Goal: Find specific page/section: Find specific page/section

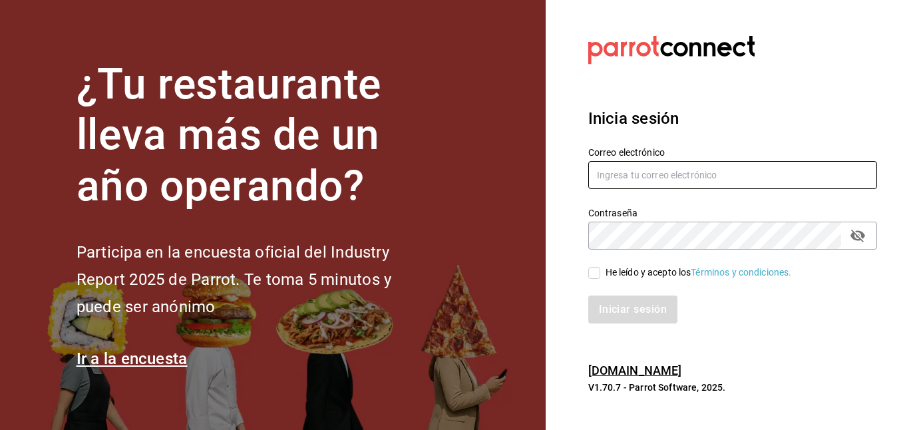
type input "[PERSON_NAME][EMAIL_ADDRESS][DOMAIN_NAME]"
click at [590, 270] on input "He leído y acepto los Términos y condiciones." at bounding box center [594, 273] width 12 height 12
checkbox input "true"
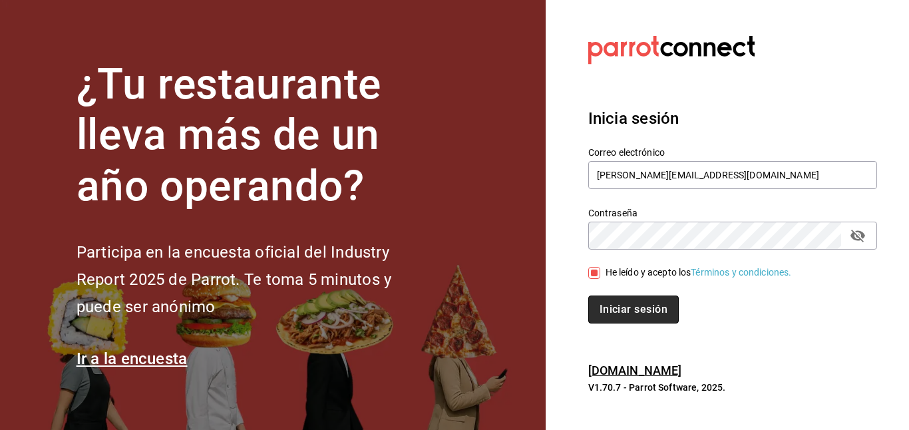
click at [621, 301] on button "Iniciar sesión" at bounding box center [633, 309] width 90 height 28
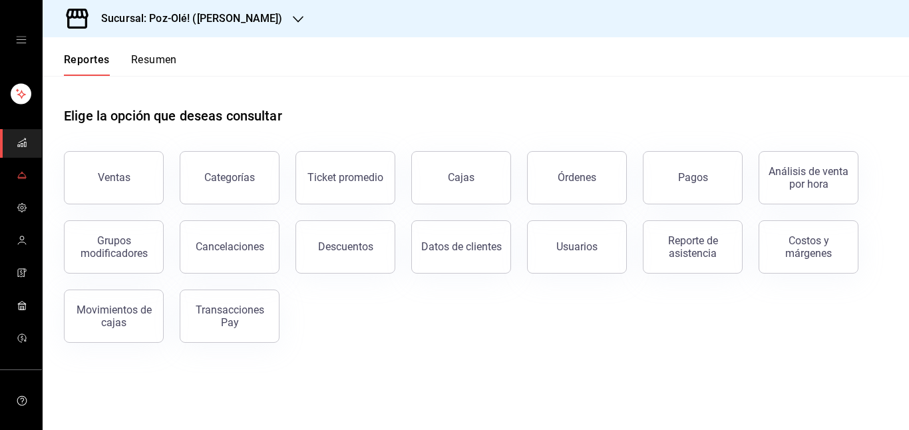
click at [17, 176] on icon "mailbox folders" at bounding box center [22, 175] width 11 height 11
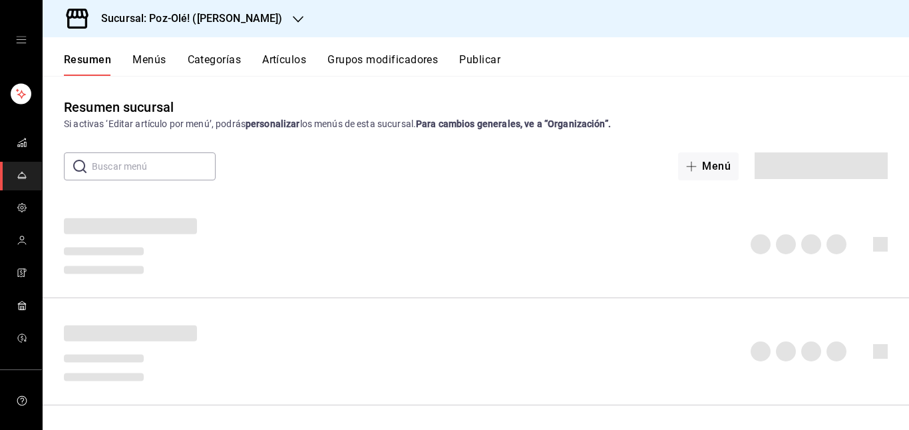
click at [24, 214] on link "mailbox folders" at bounding box center [21, 208] width 42 height 29
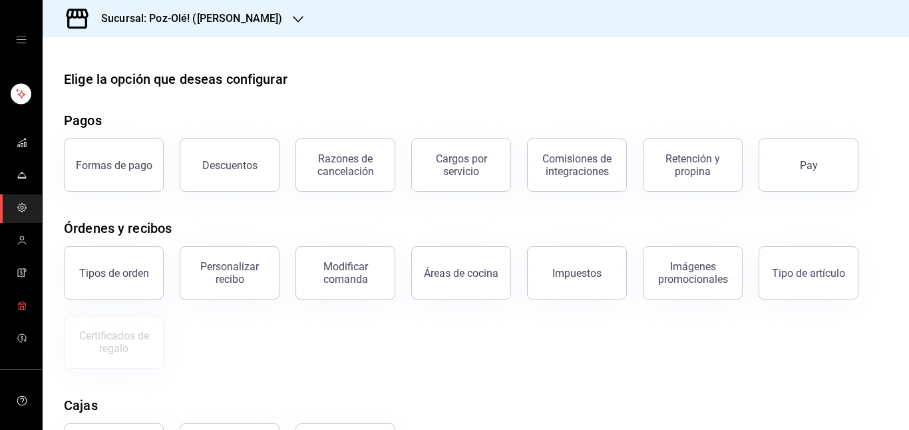
click at [17, 310] on icon "mailbox folders" at bounding box center [22, 305] width 11 height 11
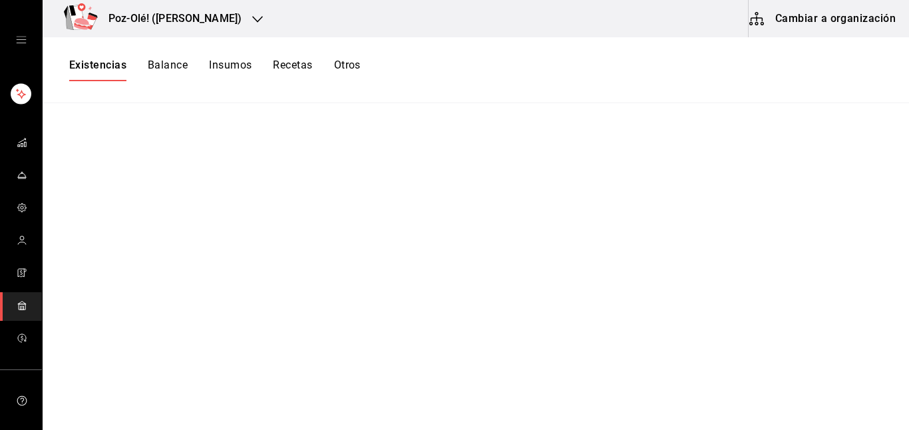
click at [248, 23] on html "Poz-Olé! ([PERSON_NAME]) Cambiar a organización Existencias Balance Insumos Rec…" at bounding box center [454, 210] width 909 height 421
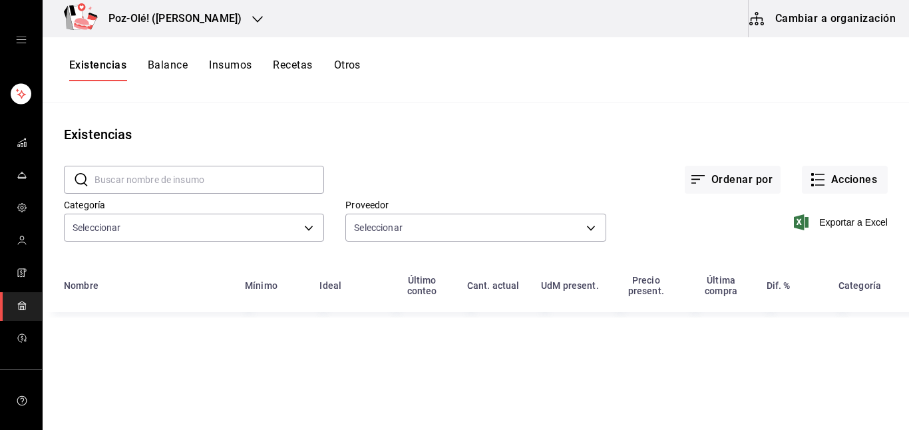
type input "d676893f-1eff-4afc-89d5-be7931405371,64c67766-f765-4080-8c3b-6b73adc83a6f,5c504…"
type input "48d44c5a-e461-48d4-aff9-0664819c2ea3,a25d6bbc-ab57-4387-85d6-398f9db57e81,dec80…"
click at [252, 23] on icon "button" at bounding box center [257, 19] width 11 height 11
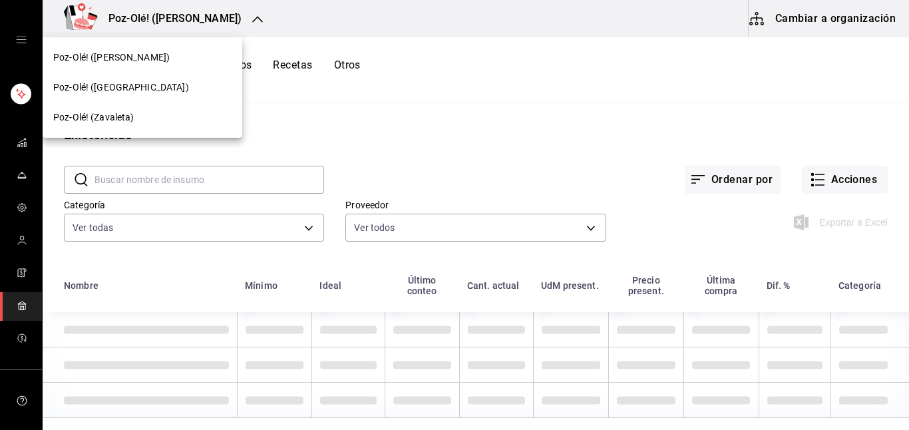
click at [116, 115] on span "Poz-Olé! (Zavaleta)" at bounding box center [93, 117] width 81 height 14
click at [134, 117] on div "Poz-Olé! (Zavaleta)" at bounding box center [142, 117] width 178 height 14
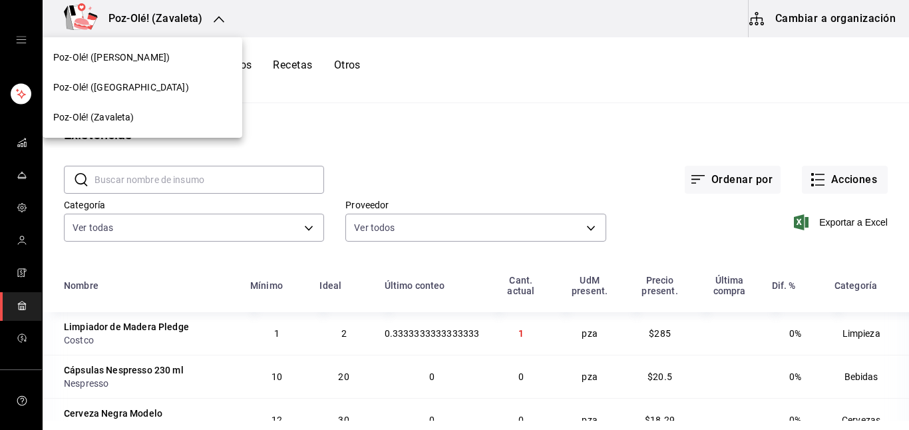
click at [73, 115] on span "Poz-Olé! (Zavaleta)" at bounding box center [93, 117] width 81 height 14
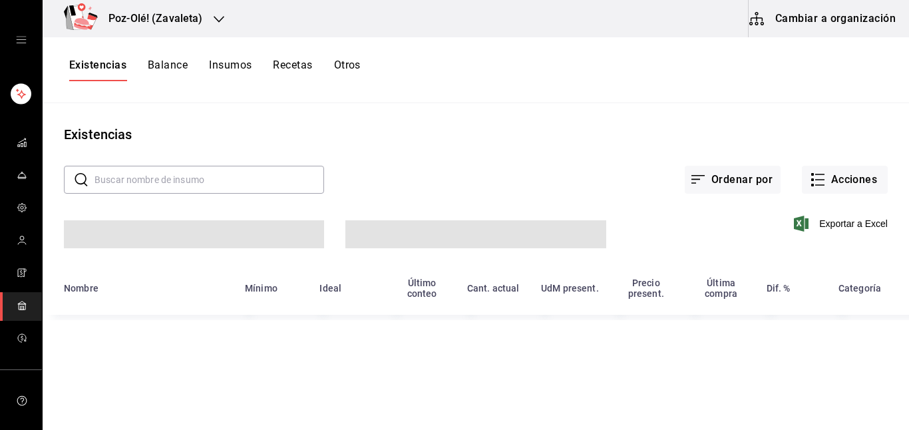
click at [282, 69] on button "Recetas" at bounding box center [292, 70] width 39 height 23
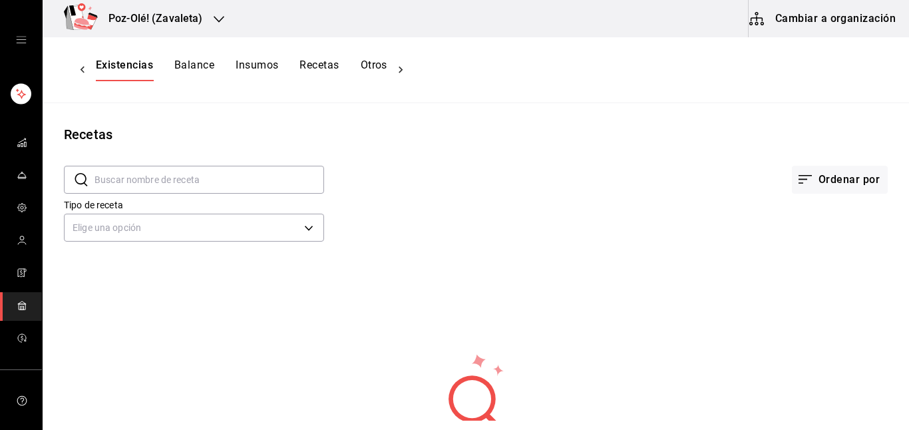
click at [200, 182] on input "text" at bounding box center [209, 179] width 230 height 27
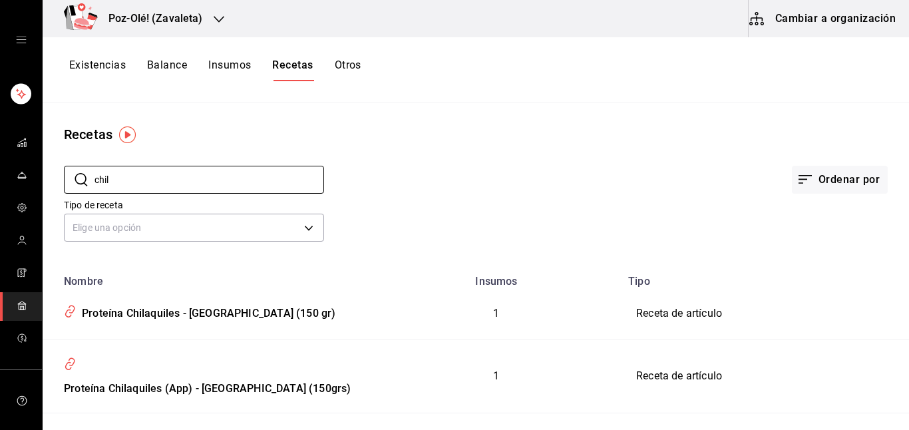
type input "chil"
click at [411, 171] on div "Ordenar por" at bounding box center [606, 168] width 564 height 49
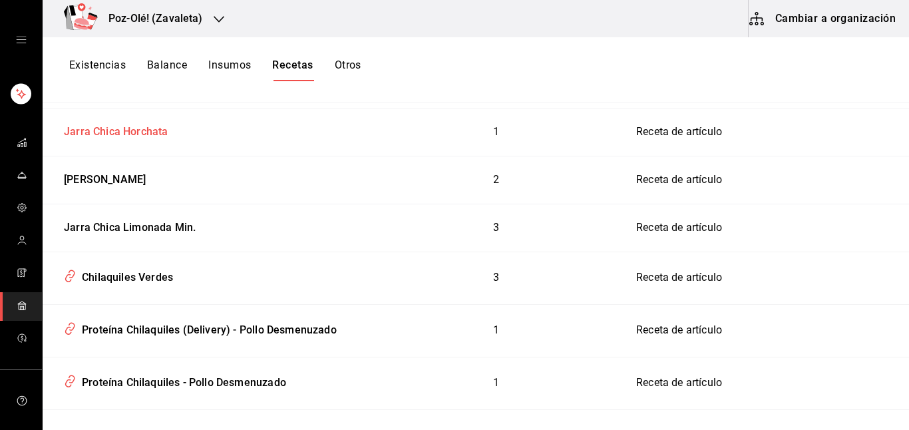
scroll to position [492, 0]
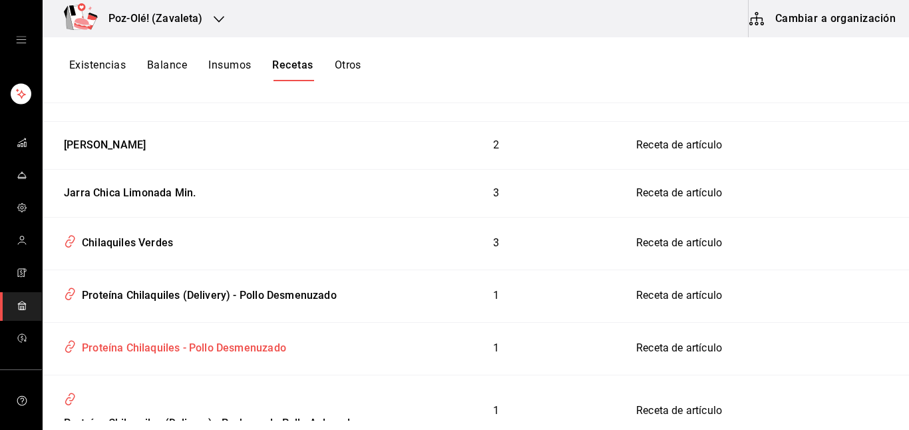
click at [154, 336] on div "Proteína Chilaquiles - Pollo Desmenuzado" at bounding box center [208, 345] width 298 height 25
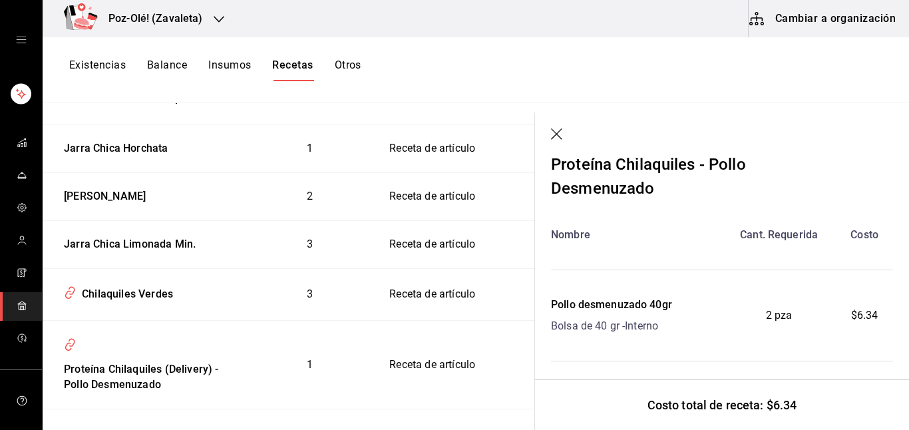
scroll to position [38, 0]
